Goal: Information Seeking & Learning: Learn about a topic

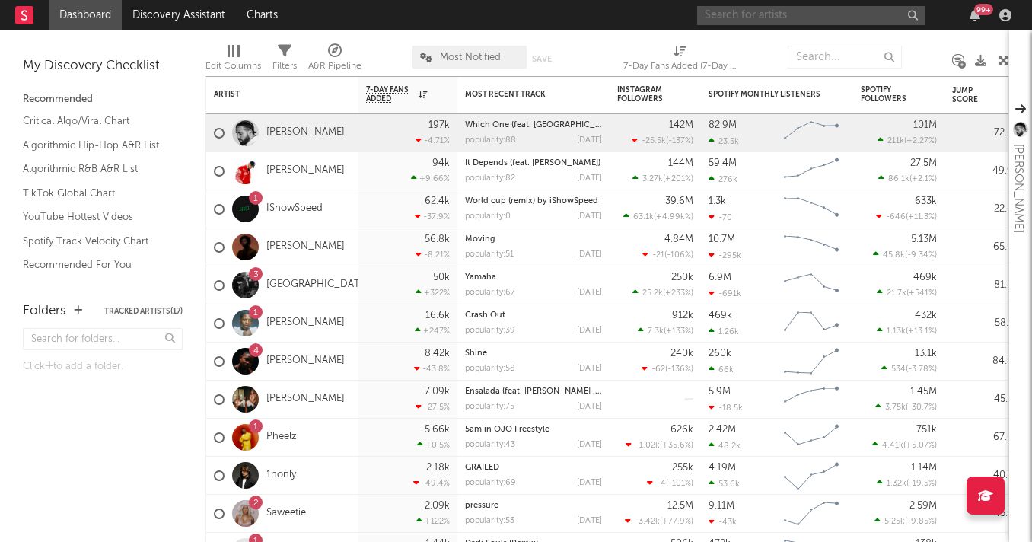
click at [742, 15] on input "text" at bounding box center [811, 15] width 228 height 19
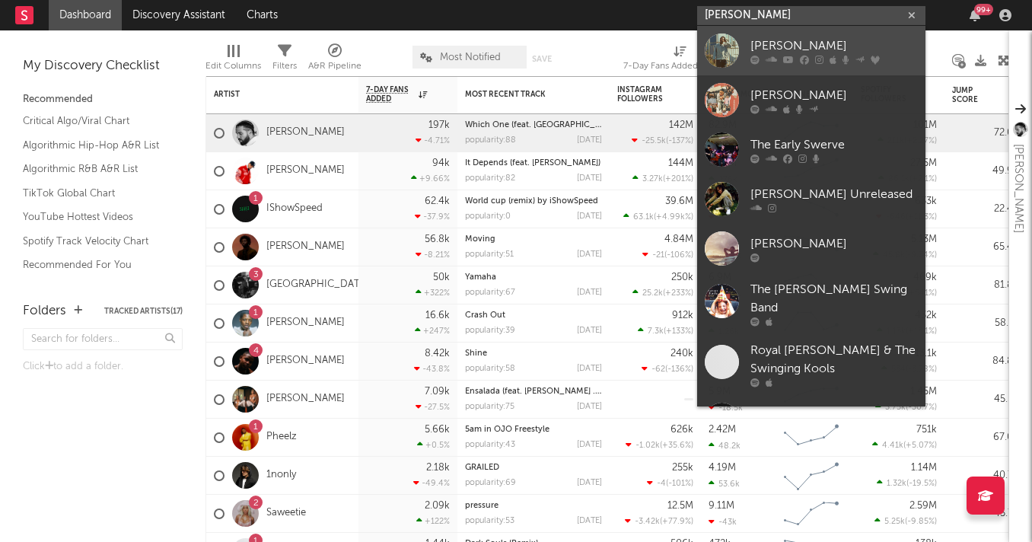
type input "[PERSON_NAME]"
click at [720, 37] on div at bounding box center [722, 51] width 34 height 34
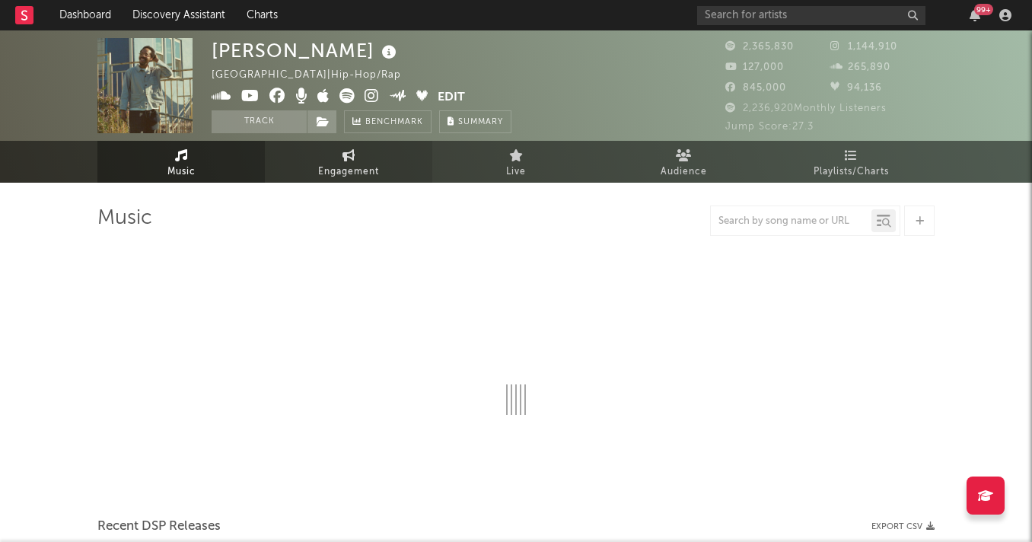
click at [349, 166] on span "Engagement" at bounding box center [348, 172] width 61 height 18
select select "1w"
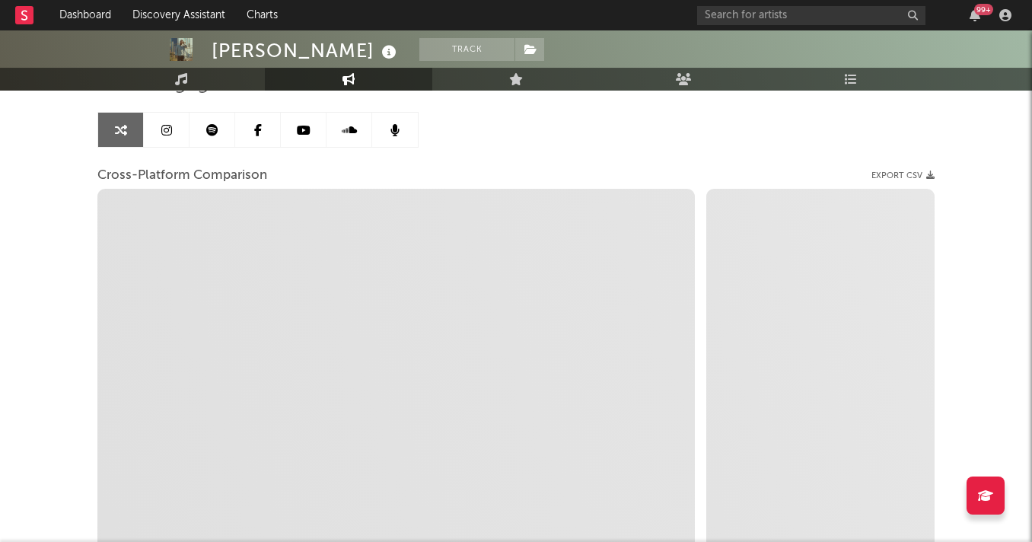
scroll to position [137, 0]
select select "1m"
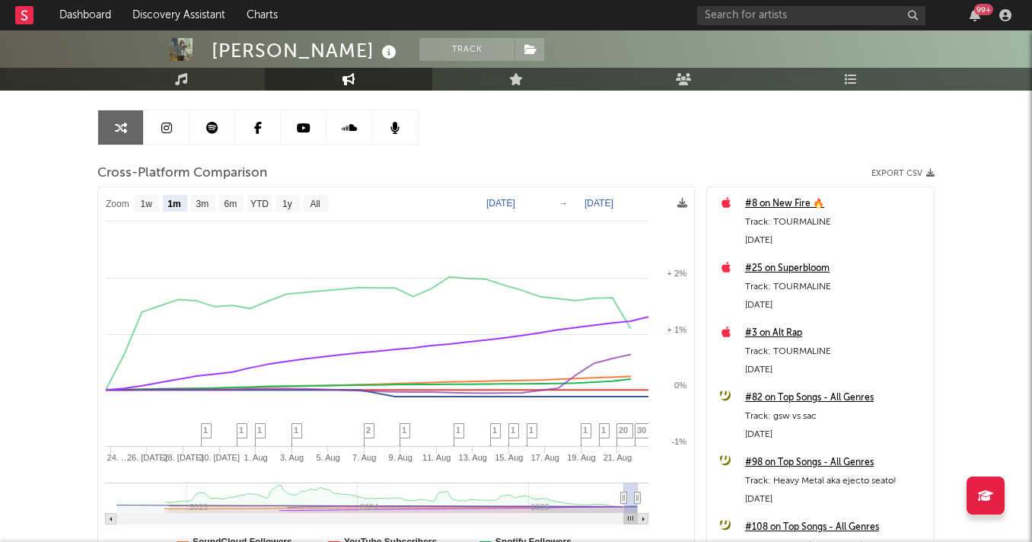
click at [168, 136] on link at bounding box center [167, 127] width 46 height 34
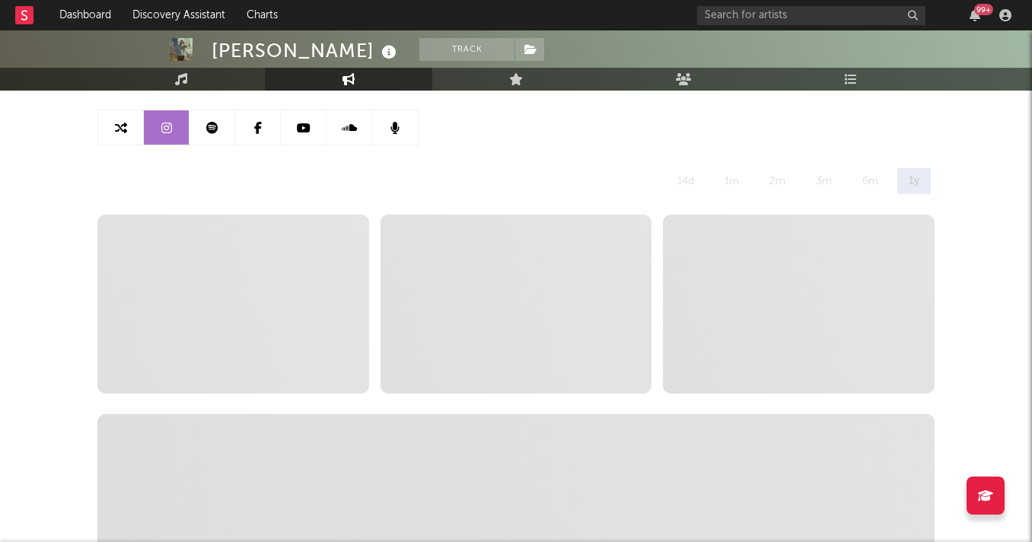
click at [113, 130] on link at bounding box center [121, 127] width 46 height 34
select select "1m"
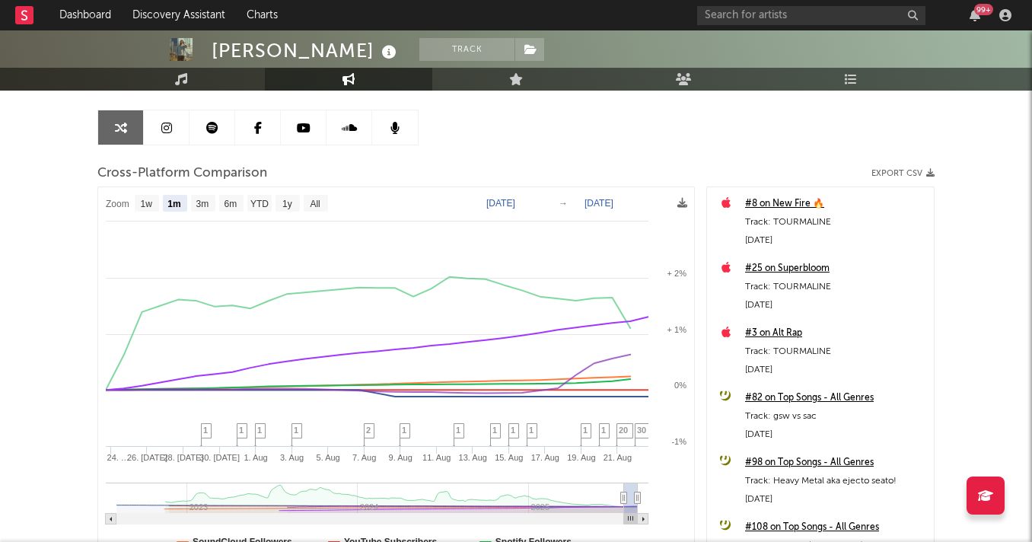
click at [515, 203] on text "[DATE]" at bounding box center [501, 203] width 29 height 11
click at [544, 203] on input "[DATE]" at bounding box center [509, 203] width 71 height 15
type input "[DATE]"
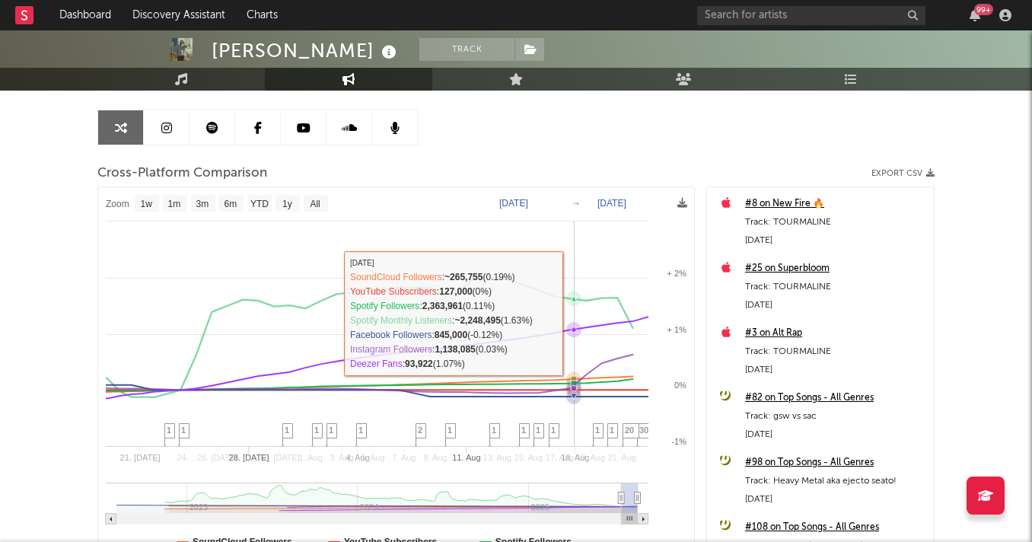
select select "1w"
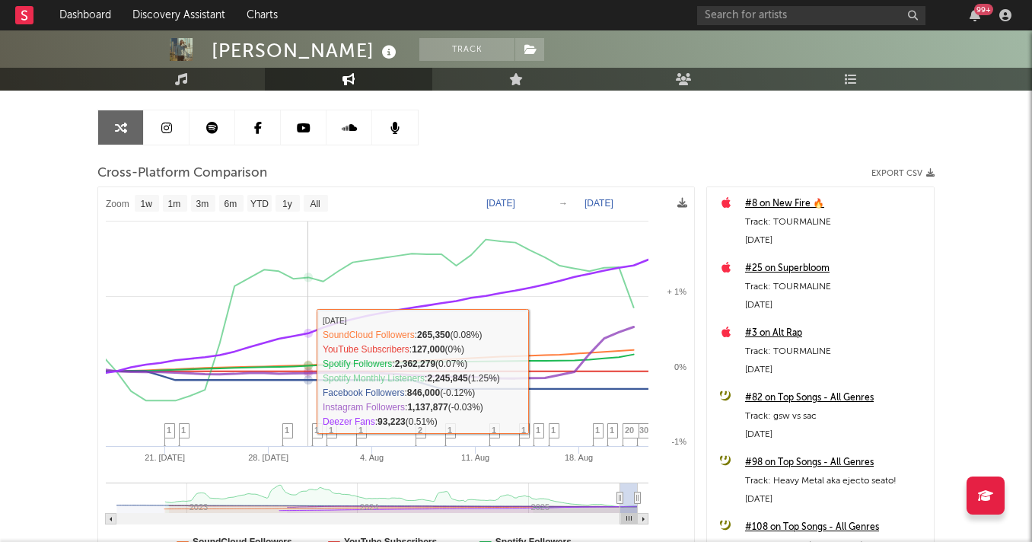
scroll to position [288, 0]
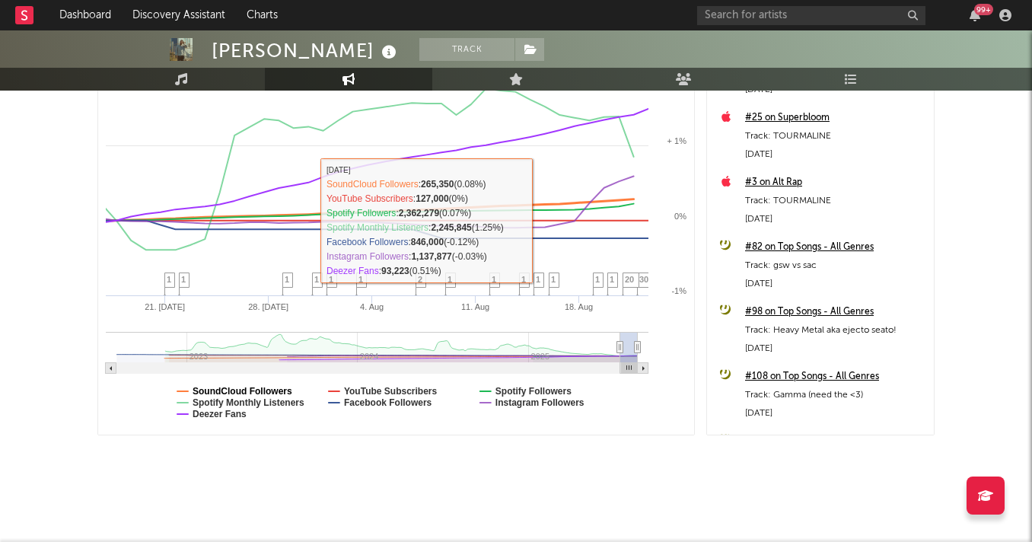
click at [238, 388] on text "SoundCloud Followers" at bounding box center [243, 391] width 100 height 11
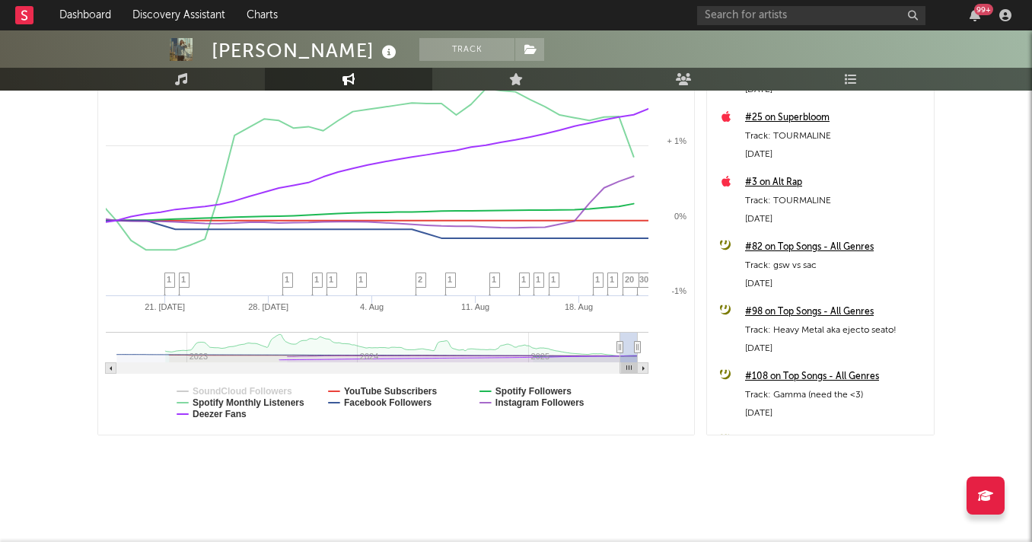
select select "1w"
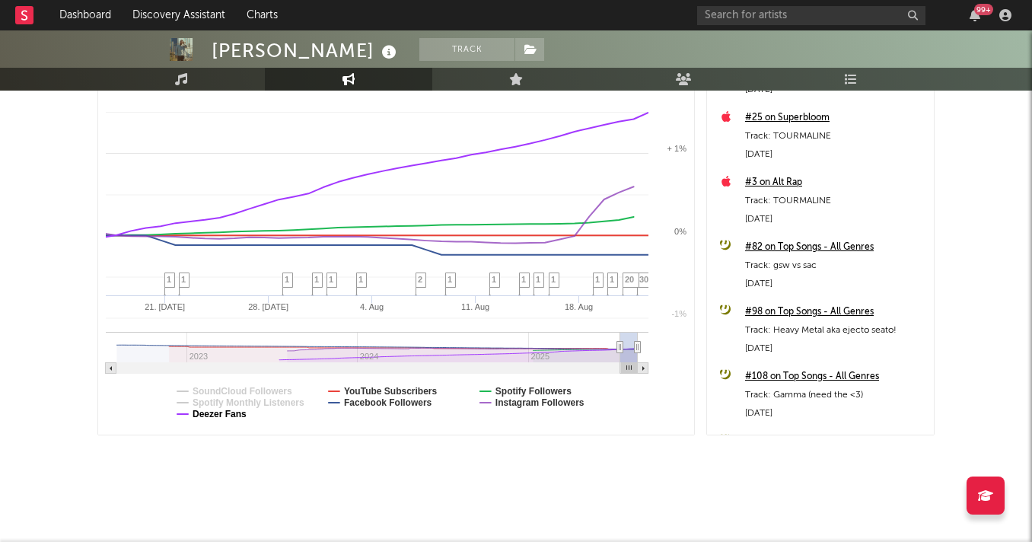
select select "1w"
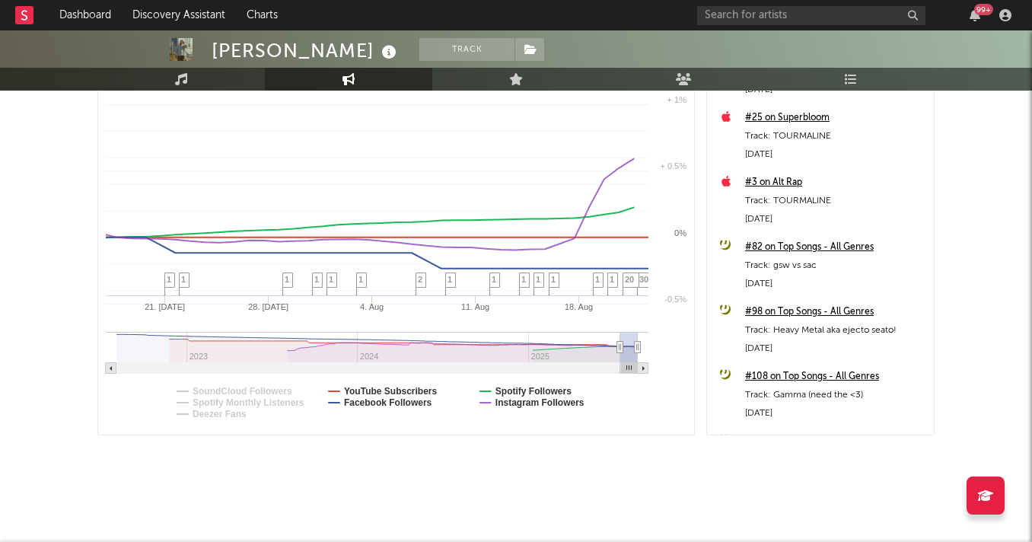
select select "1w"
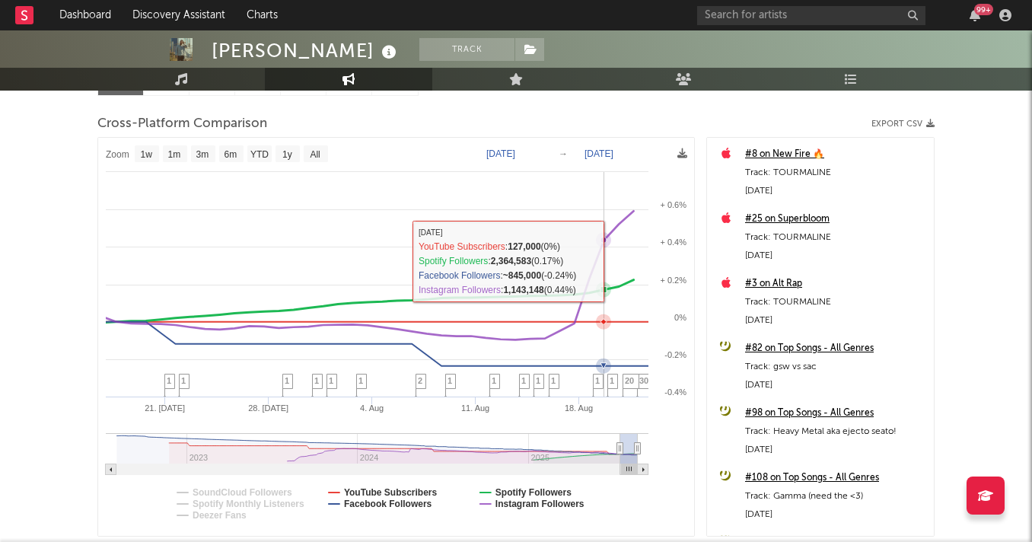
scroll to position [184, 0]
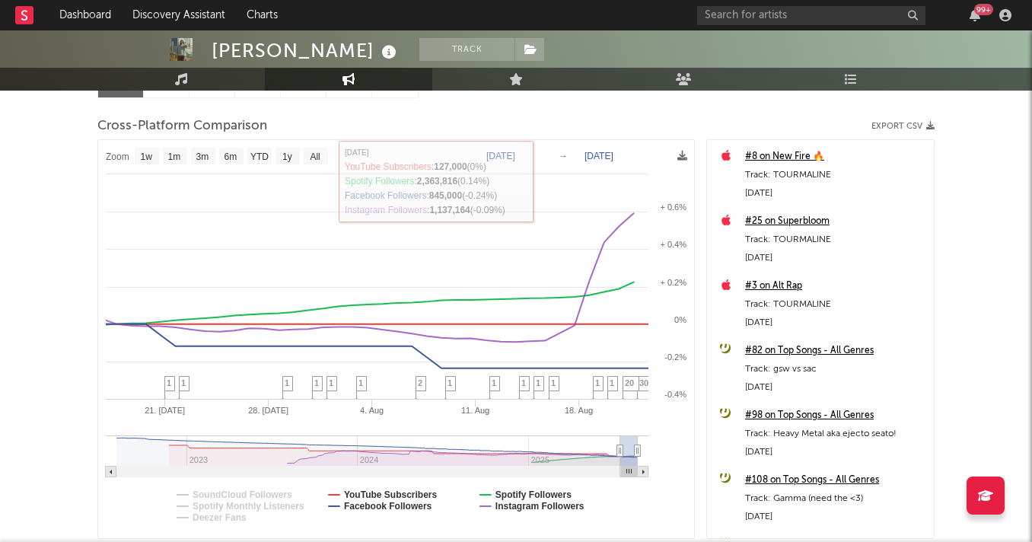
click at [515, 159] on text "[DATE]" at bounding box center [501, 156] width 29 height 11
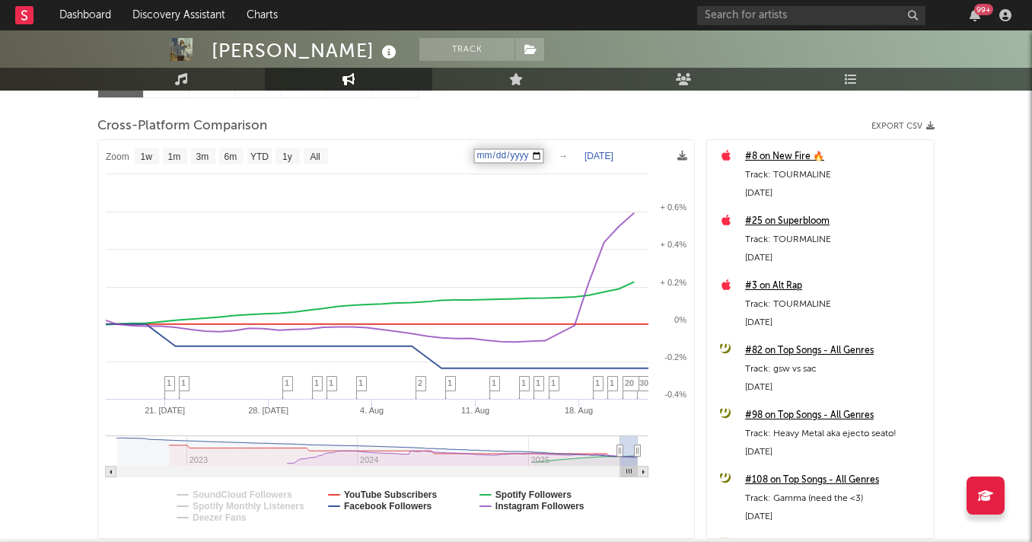
click at [544, 156] on input "[DATE]" at bounding box center [509, 155] width 71 height 15
type input "[DATE]"
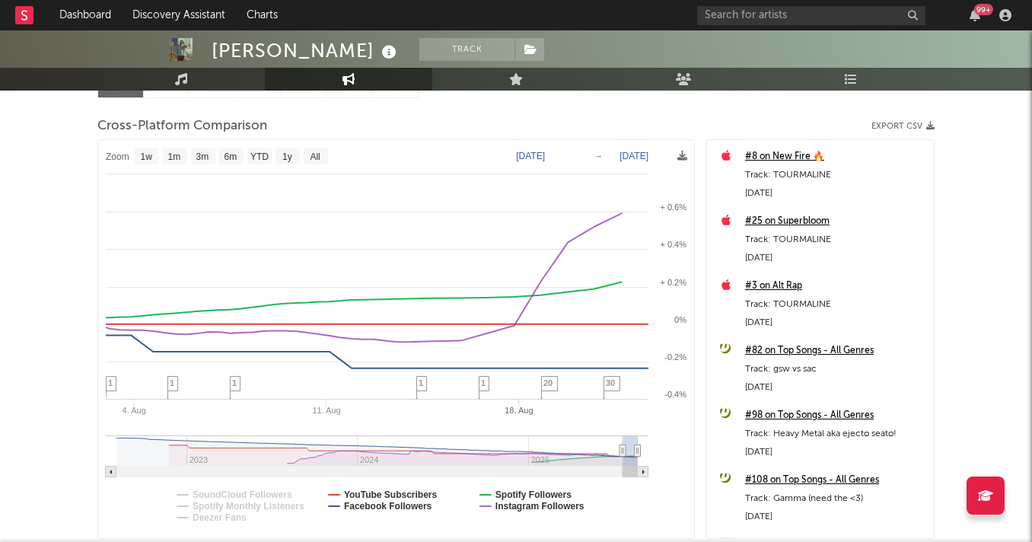
select select "1w"
